Goal: Information Seeking & Learning: Learn about a topic

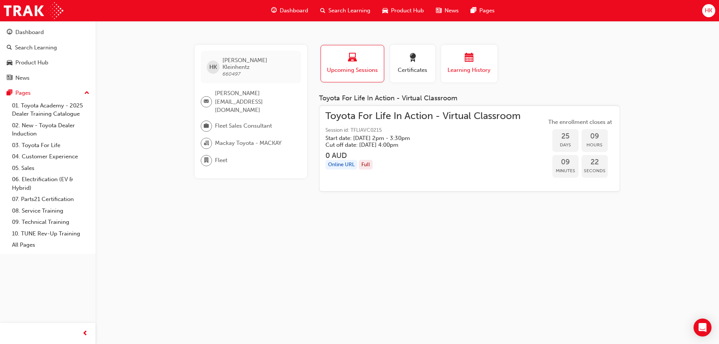
click at [468, 61] on span "calendar-icon" at bounding box center [469, 58] width 9 height 10
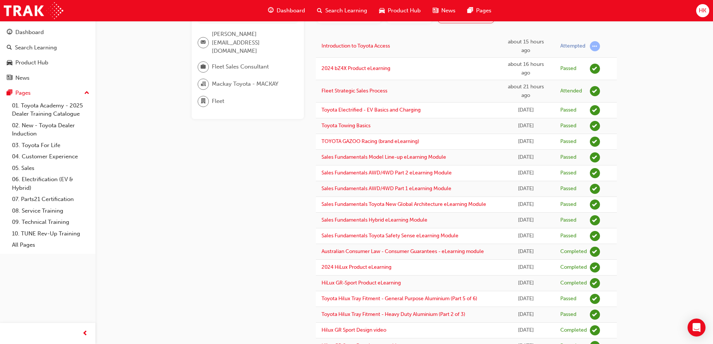
scroll to position [22, 0]
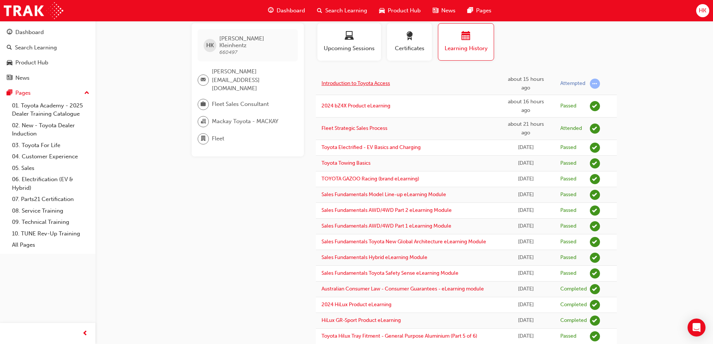
click at [344, 85] on link "Introduction to Toyota Access" at bounding box center [356, 83] width 69 height 6
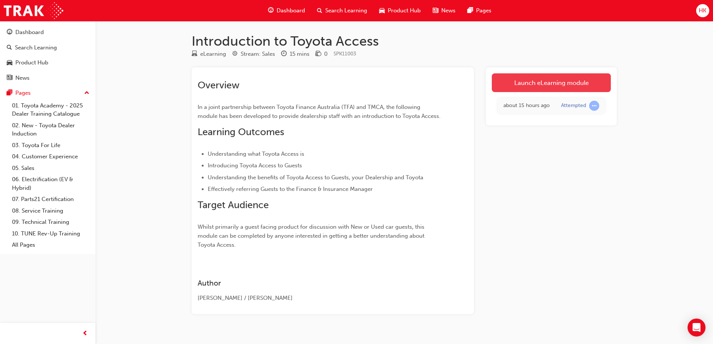
click at [544, 81] on link "Launch eLearning module" at bounding box center [551, 82] width 119 height 19
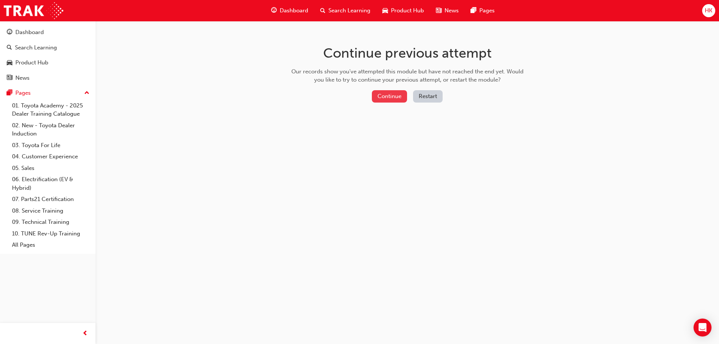
click at [389, 97] on button "Continue" at bounding box center [389, 96] width 35 height 12
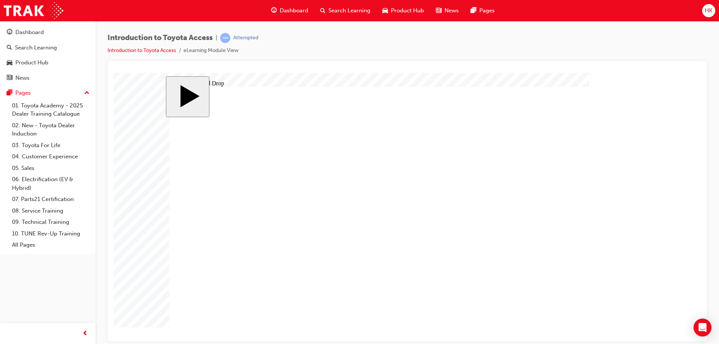
drag, startPoint x: 477, startPoint y: 160, endPoint x: 397, endPoint y: 239, distance: 112.5
drag, startPoint x: 281, startPoint y: 211, endPoint x: 358, endPoint y: 211, distance: 76.8
drag, startPoint x: 284, startPoint y: 160, endPoint x: 362, endPoint y: 268, distance: 133.0
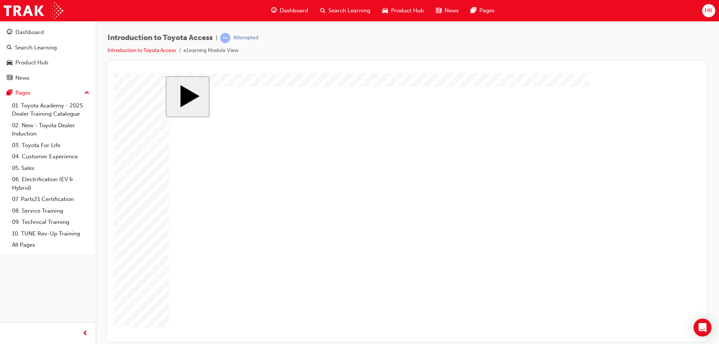
radio input "true"
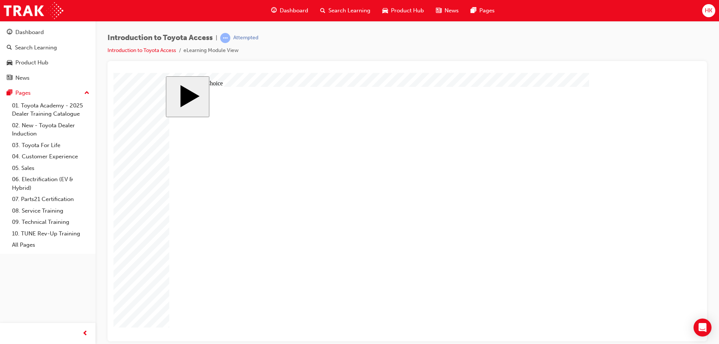
radio input "true"
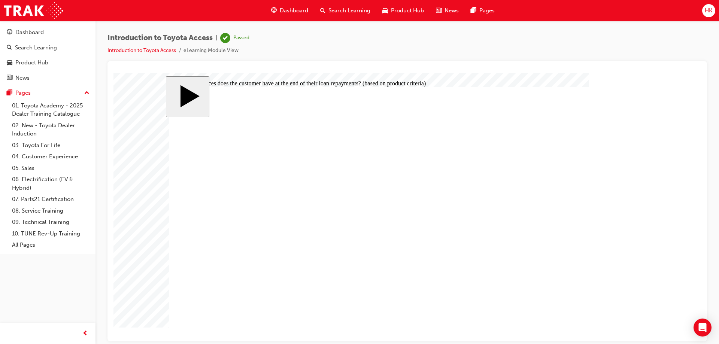
radio input "true"
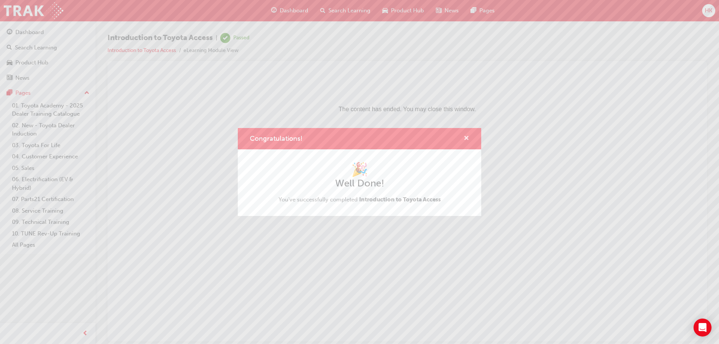
click at [467, 137] on span "cross-icon" at bounding box center [467, 139] width 6 height 7
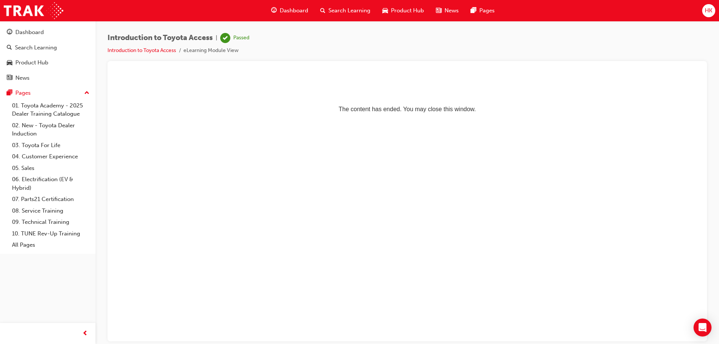
click at [707, 10] on span "HK" at bounding box center [708, 10] width 7 height 9
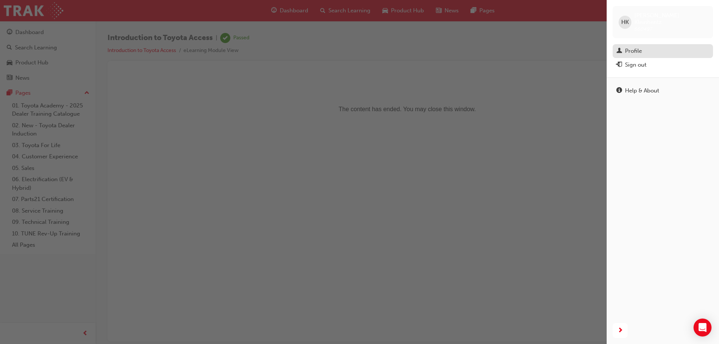
click at [634, 47] on div "Profile" at bounding box center [633, 51] width 17 height 9
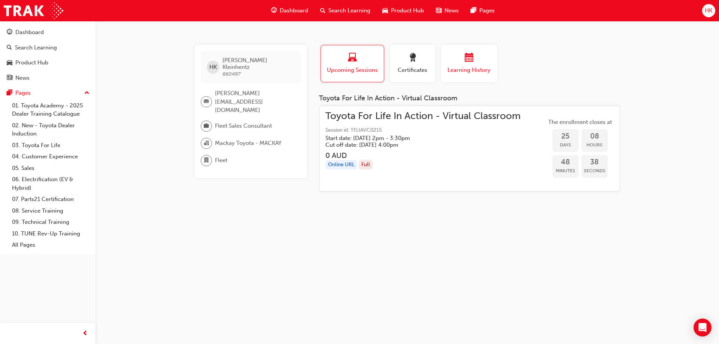
click at [465, 63] on span "calendar-icon" at bounding box center [469, 58] width 9 height 10
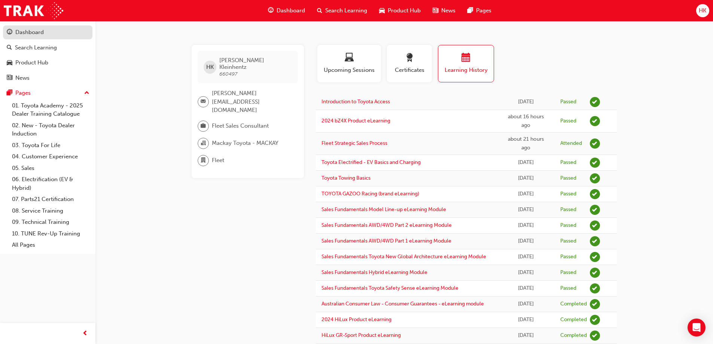
click at [29, 33] on div "Dashboard" at bounding box center [29, 32] width 28 height 9
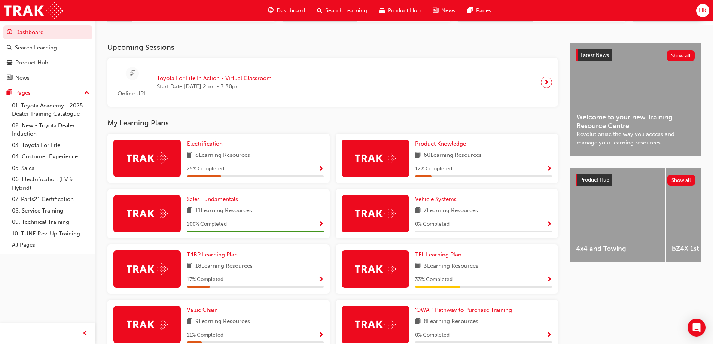
scroll to position [150, 0]
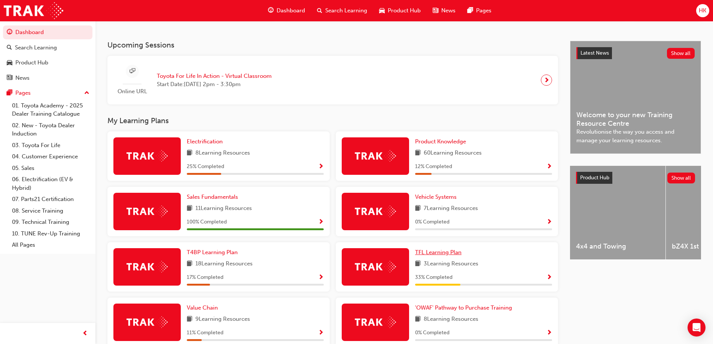
click at [447, 254] on span "TFL Learning Plan" at bounding box center [438, 252] width 46 height 7
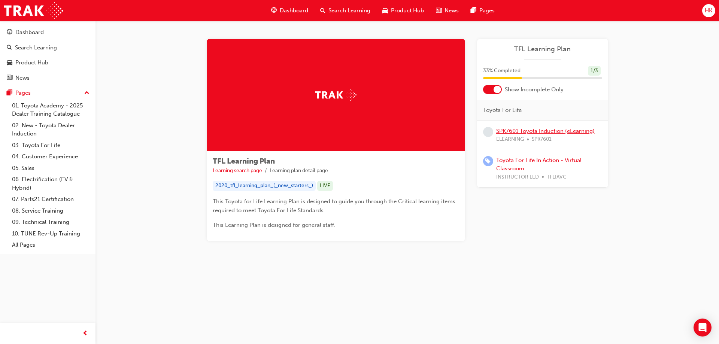
click at [523, 133] on link "SPK7601 Toyota Induction (eLearning)" at bounding box center [545, 131] width 98 height 7
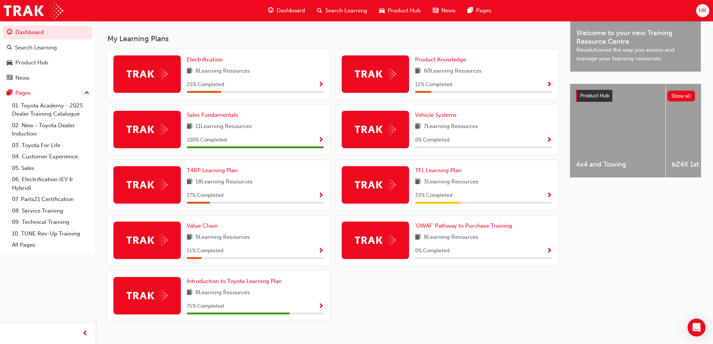
scroll to position [248, 0]
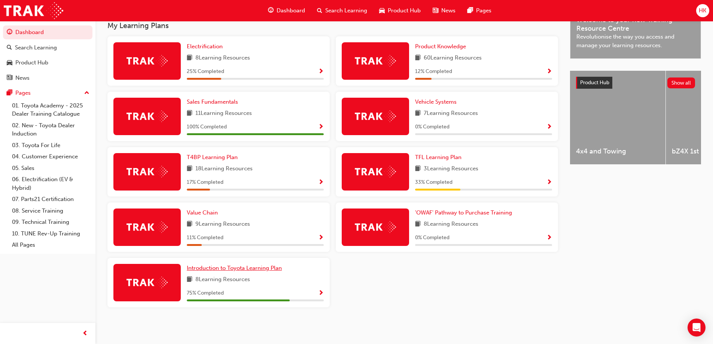
click at [261, 269] on span "Introduction to Toyota Learning Plan" at bounding box center [234, 268] width 95 height 7
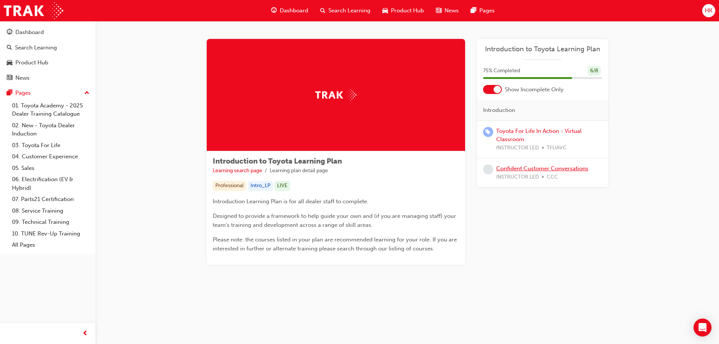
click at [529, 169] on link "Confident Customer Conversations" at bounding box center [542, 168] width 92 height 7
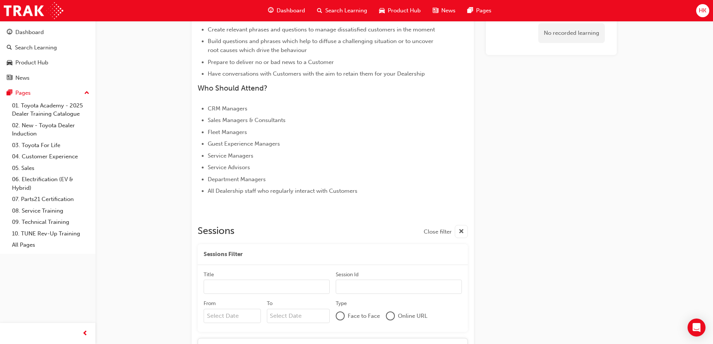
scroll to position [322, 0]
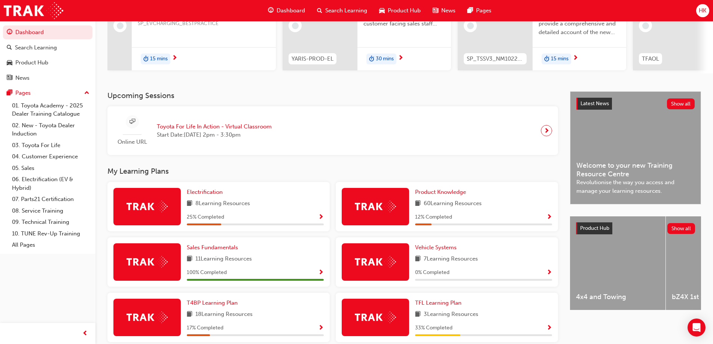
scroll to position [112, 0]
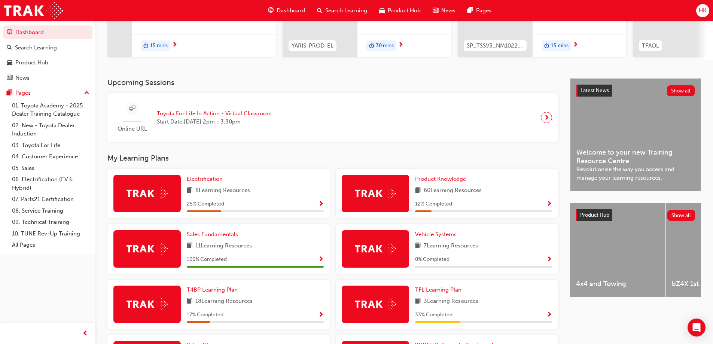
click at [321, 206] on span "Show Progress" at bounding box center [321, 204] width 6 height 7
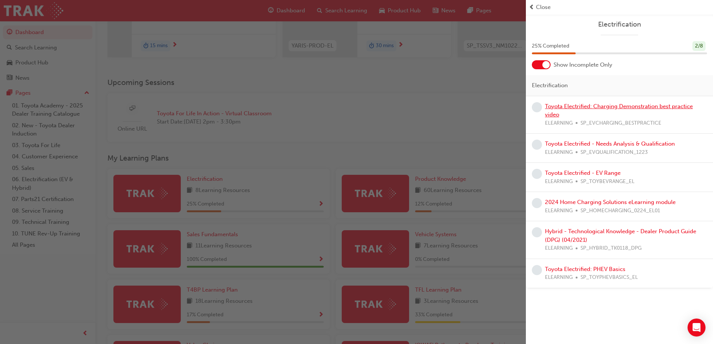
click at [590, 108] on link "Toyota Electrified: Charging Demonstration best practice video" at bounding box center [619, 110] width 148 height 15
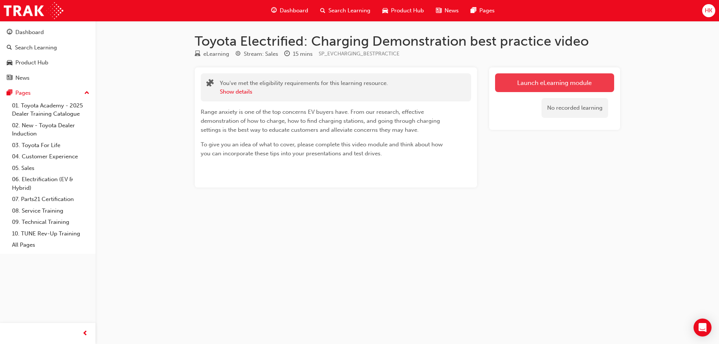
click at [553, 82] on link "Launch eLearning module" at bounding box center [554, 82] width 119 height 19
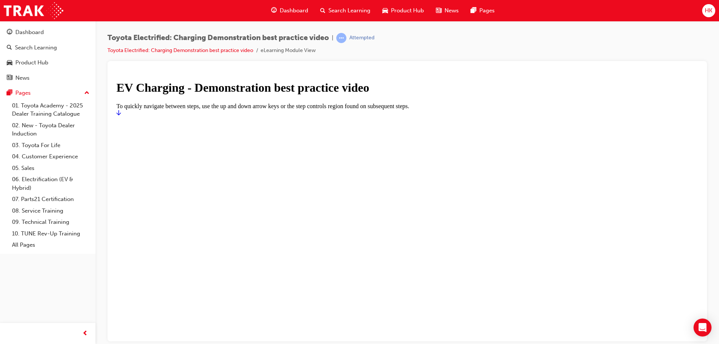
click at [121, 115] on icon "Start" at bounding box center [118, 112] width 4 height 6
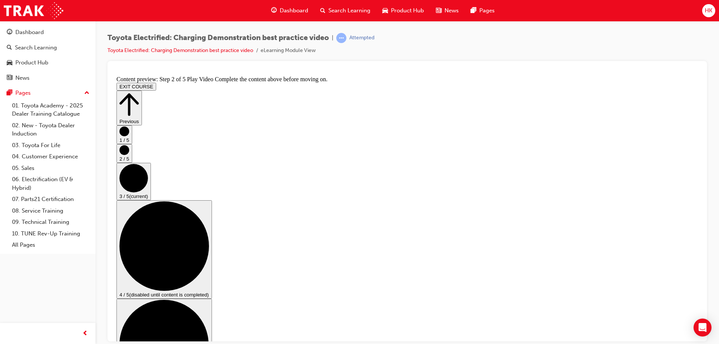
scroll to position [75, 0]
checkbox input "true"
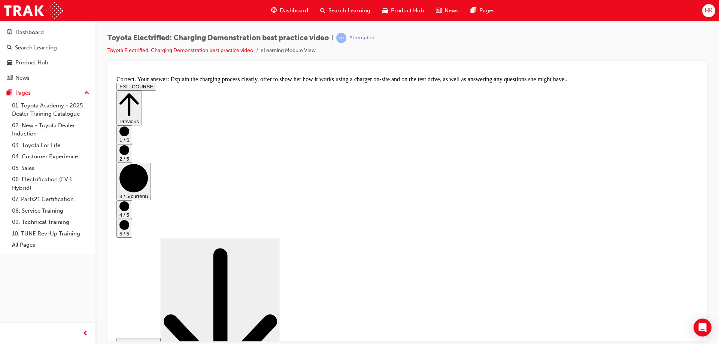
scroll to position [112, 0]
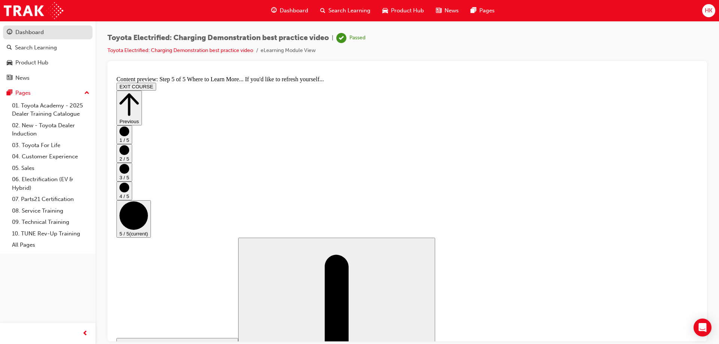
click at [37, 33] on div "Dashboard" at bounding box center [29, 32] width 28 height 9
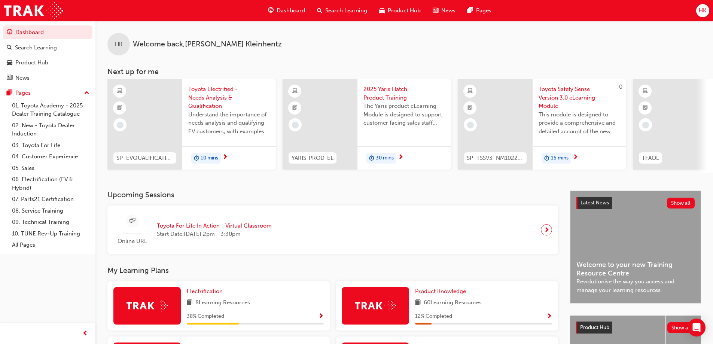
click at [704, 13] on span "HK" at bounding box center [702, 10] width 7 height 9
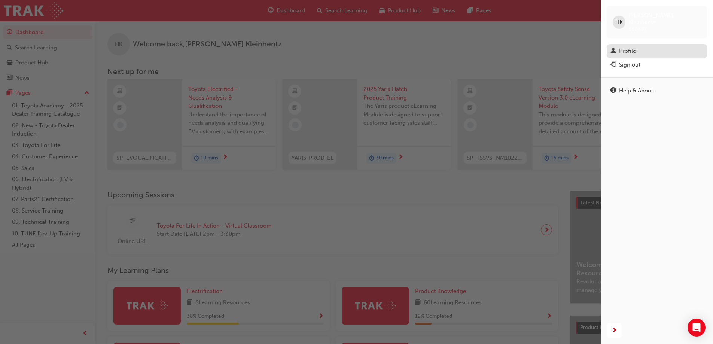
click at [625, 47] on div "Profile" at bounding box center [627, 51] width 17 height 9
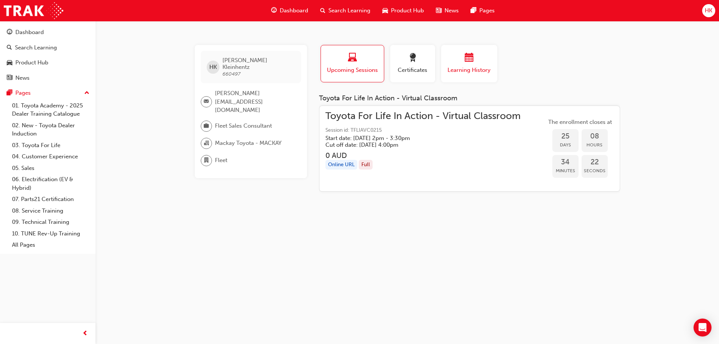
click at [467, 61] on span "calendar-icon" at bounding box center [469, 58] width 9 height 10
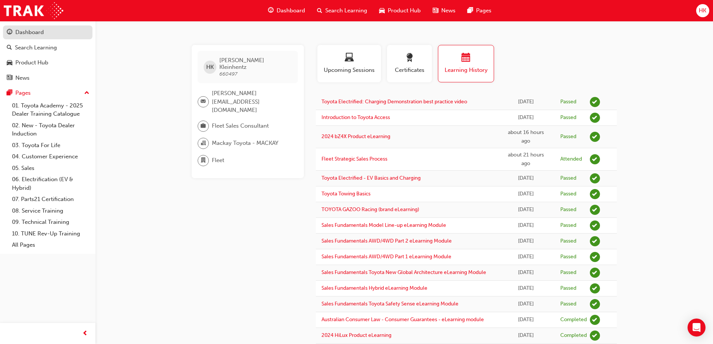
click at [43, 34] on div "Dashboard" at bounding box center [29, 32] width 28 height 9
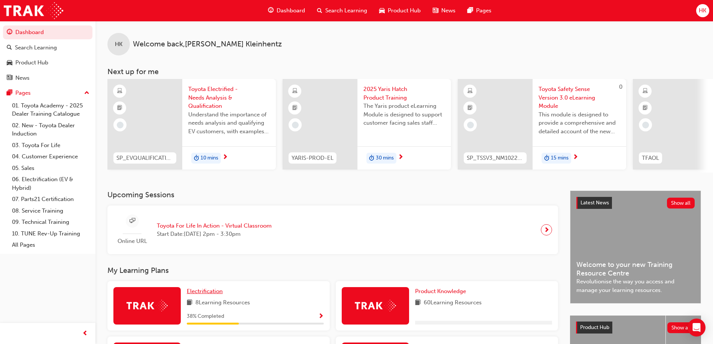
click at [212, 295] on span "Electrification" at bounding box center [205, 291] width 36 height 7
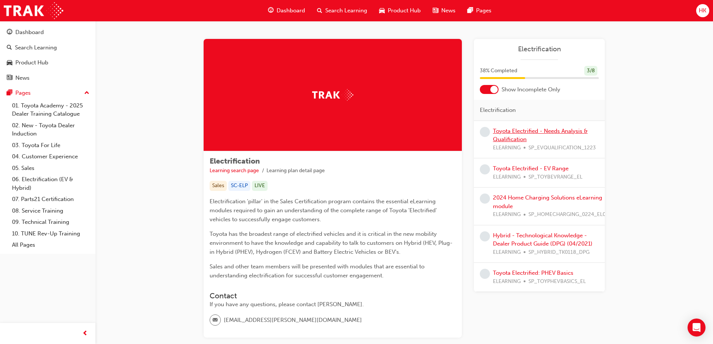
click at [536, 133] on link "Toyota Electrified - Needs Analysis & Qualification" at bounding box center [540, 135] width 95 height 15
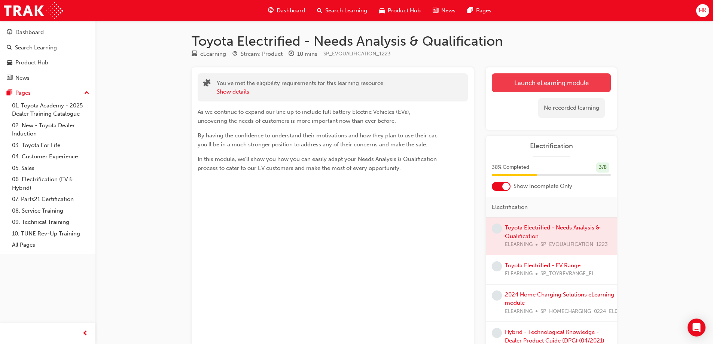
click at [559, 81] on link "Launch eLearning module" at bounding box center [551, 82] width 119 height 19
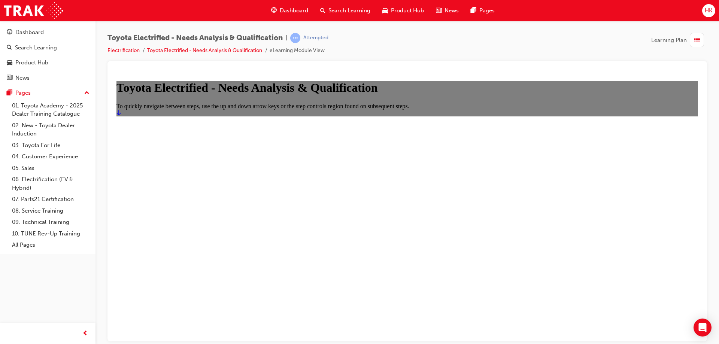
click at [121, 115] on icon "Start" at bounding box center [118, 112] width 4 height 6
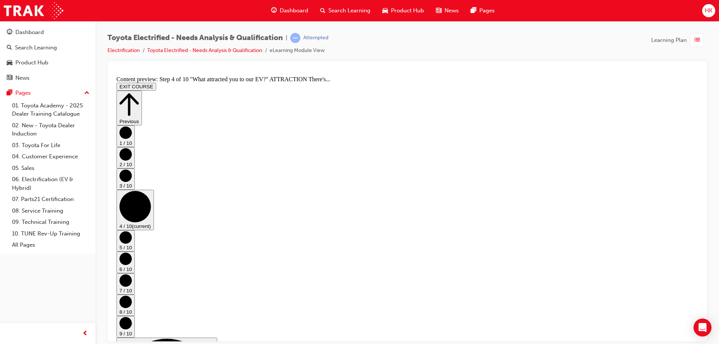
scroll to position [239, 0]
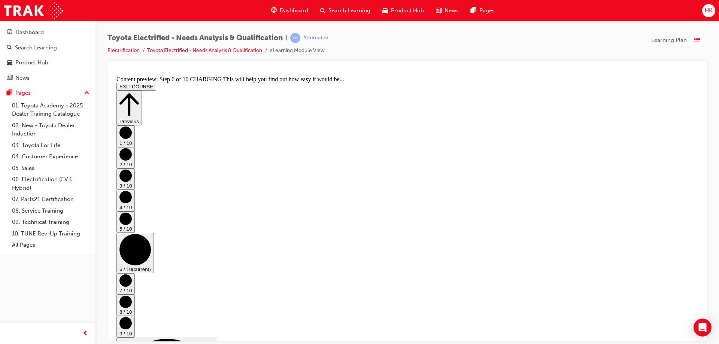
scroll to position [25, 0]
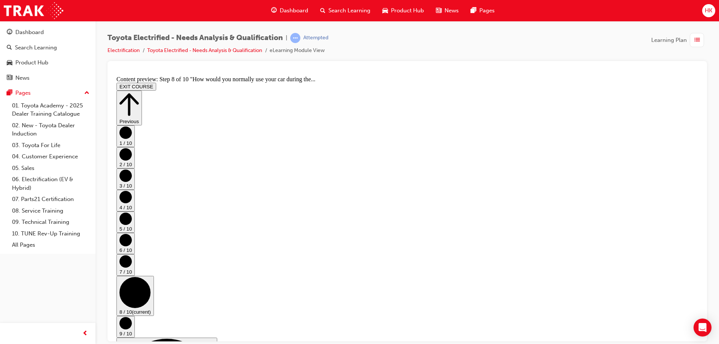
scroll to position [195, 0]
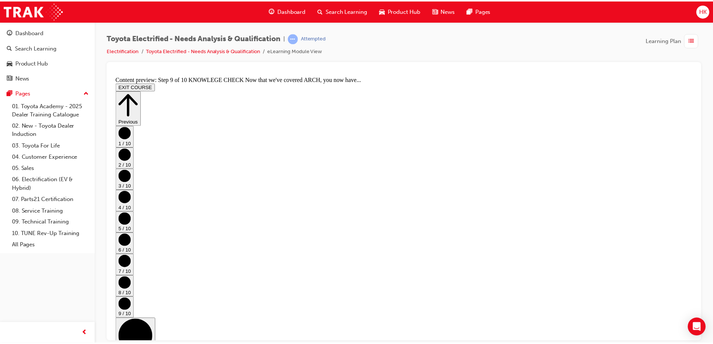
scroll to position [402, 0]
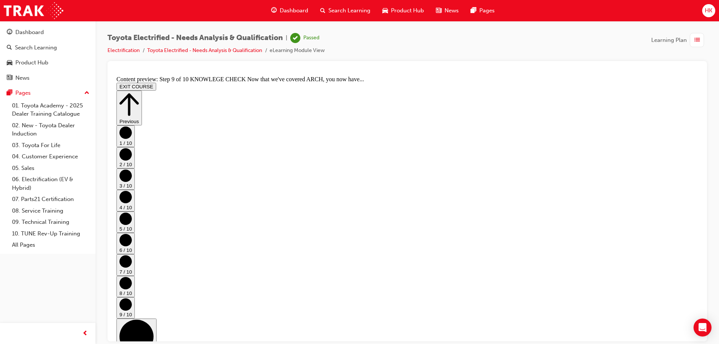
click at [28, 30] on div "Dashboard" at bounding box center [29, 32] width 28 height 9
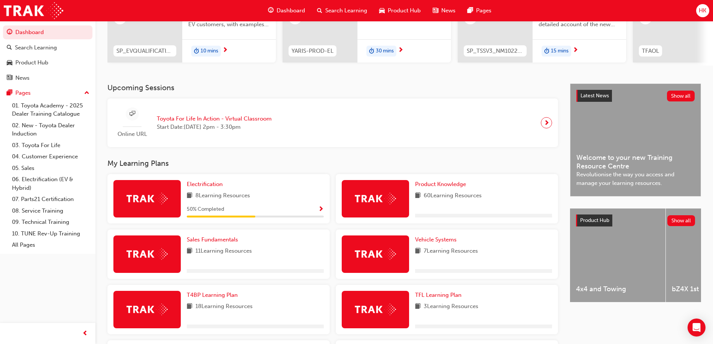
scroll to position [150, 0]
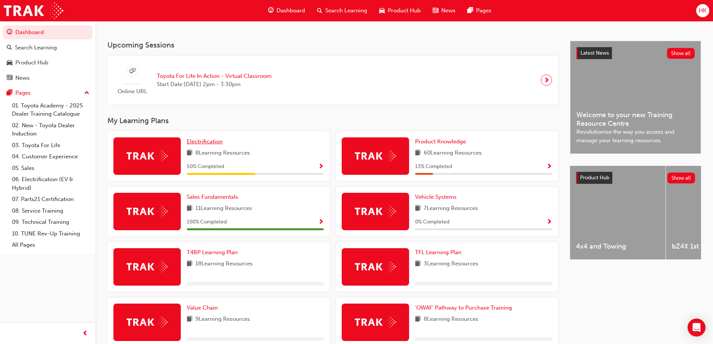
click at [206, 145] on span "Electrification" at bounding box center [205, 141] width 36 height 7
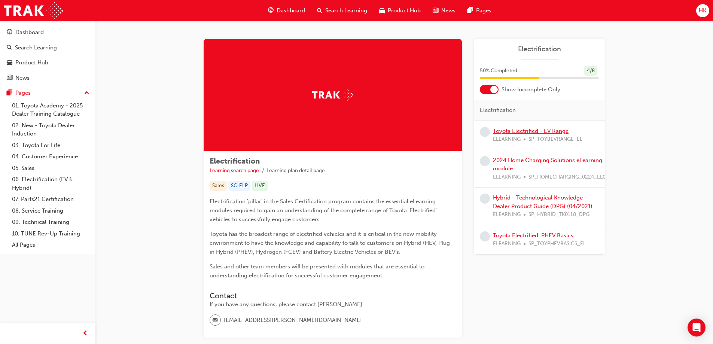
click at [517, 133] on link "Toyota Electrified - EV Range" at bounding box center [531, 131] width 76 height 7
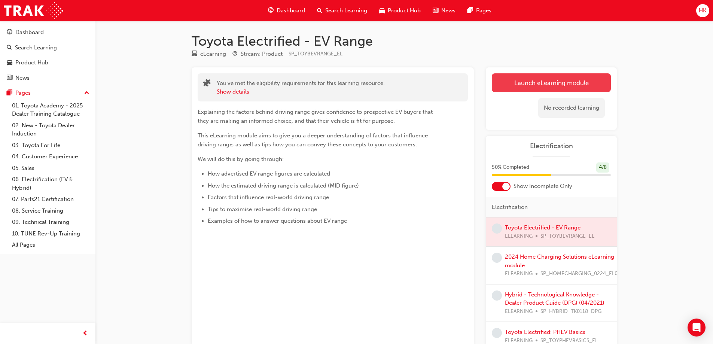
click at [547, 85] on link "Launch eLearning module" at bounding box center [551, 82] width 119 height 19
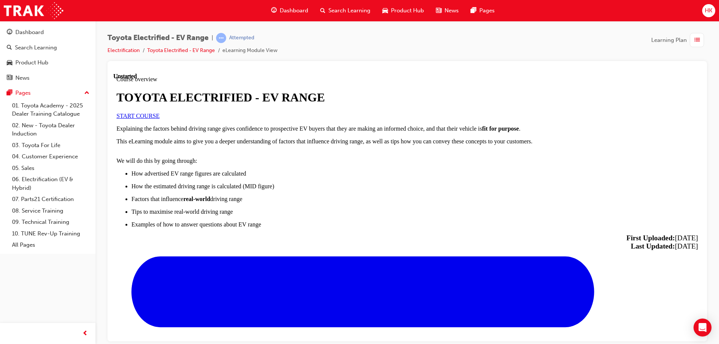
click at [160, 119] on span "START COURSE" at bounding box center [137, 115] width 43 height 6
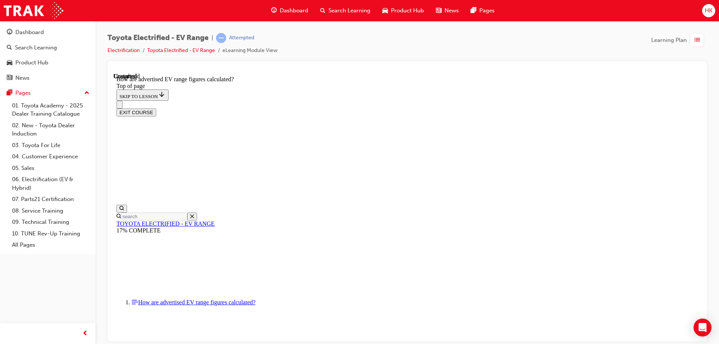
scroll to position [399, 0]
